Goal: Navigation & Orientation: Find specific page/section

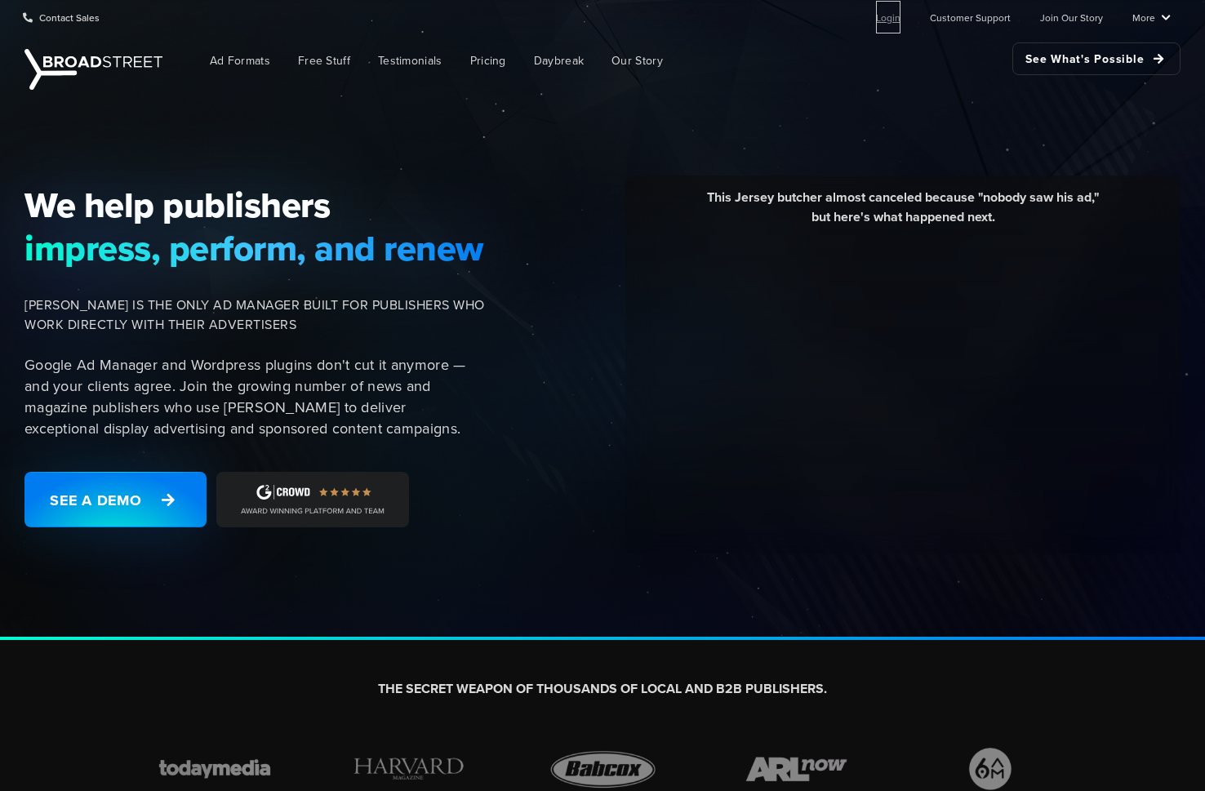
click at [888, 16] on link "Login" at bounding box center [888, 17] width 24 height 33
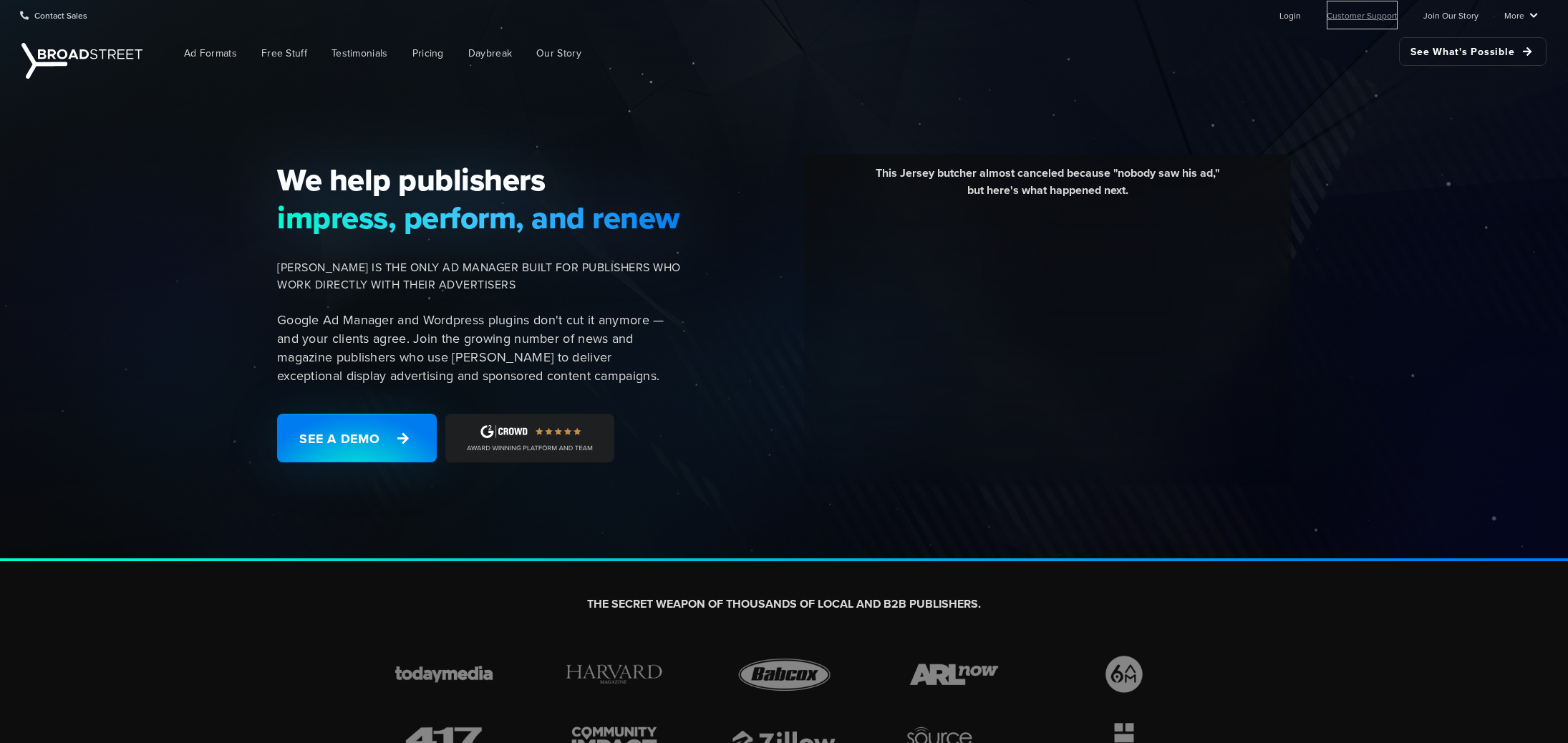
click at [1362, 23] on link "Customer Support" at bounding box center [1362, 15] width 71 height 29
